Goal: Information Seeking & Learning: Learn about a topic

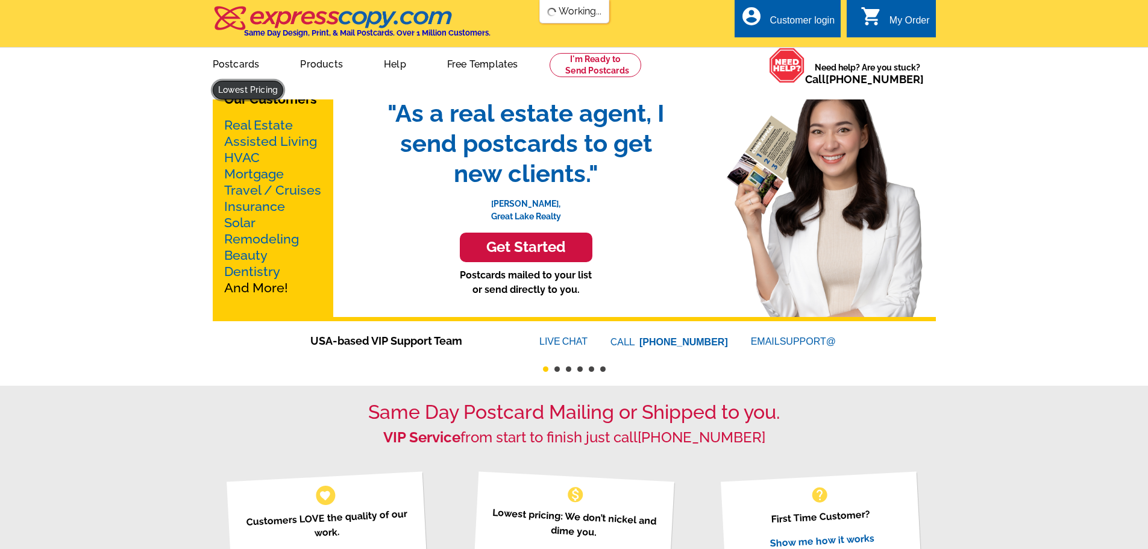
click at [284, 81] on link at bounding box center [248, 90] width 71 height 19
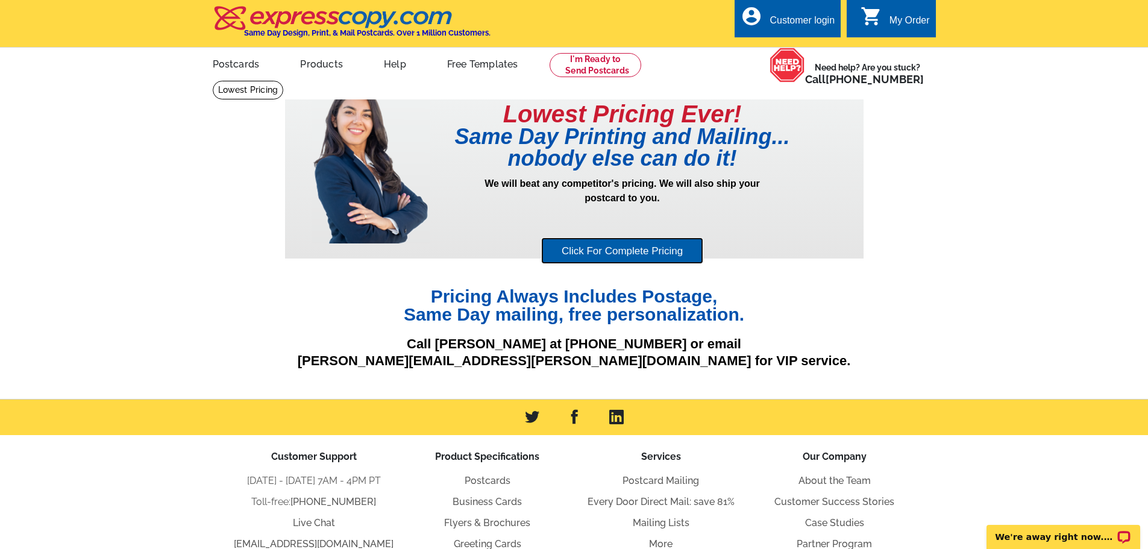
click at [638, 251] on link "Click For Complete Pricing" at bounding box center [622, 251] width 162 height 27
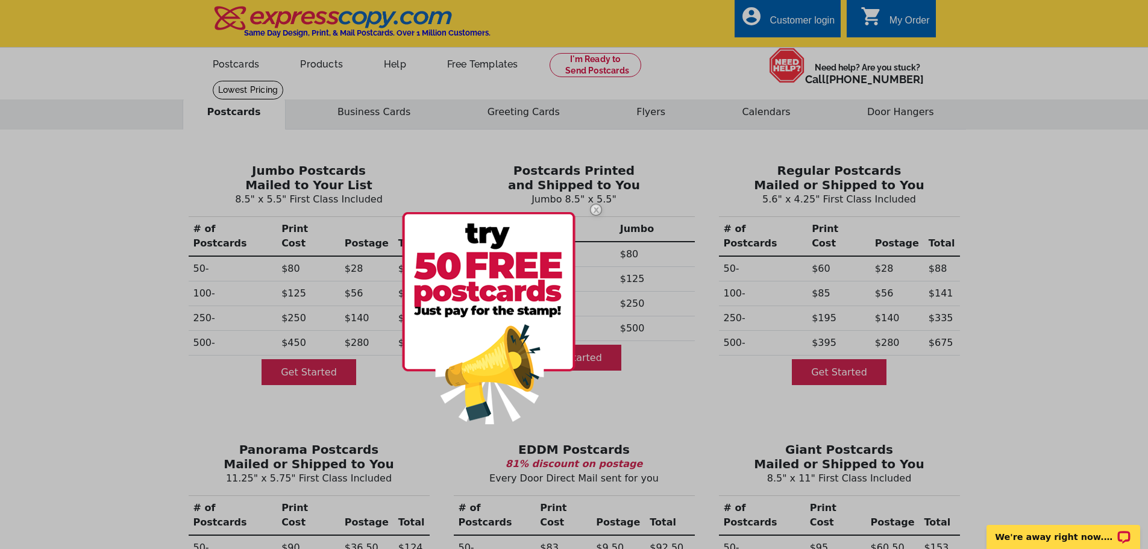
click at [597, 210] on img at bounding box center [596, 209] width 35 height 35
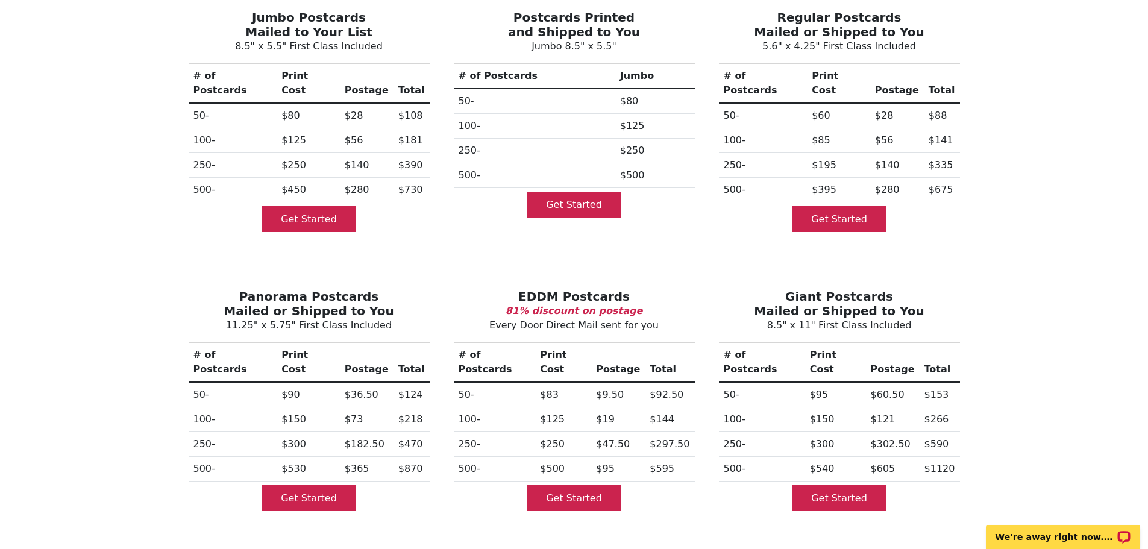
scroll to position [181, 0]
